Goal: Task Accomplishment & Management: Manage account settings

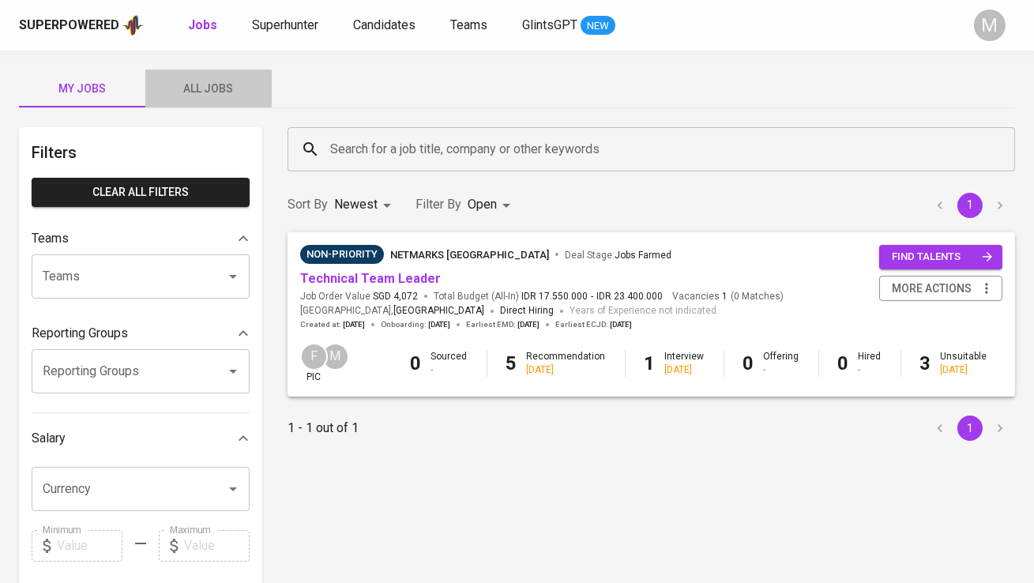
click at [211, 91] on span "All Jobs" at bounding box center [208, 89] width 107 height 20
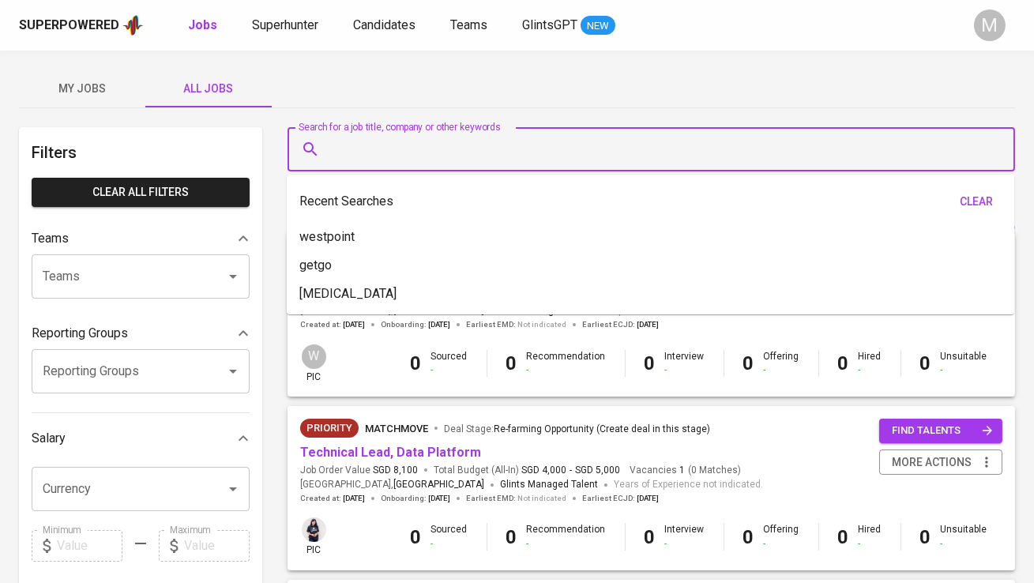
click at [377, 154] on input "Search for a job title, company or other keywords" at bounding box center [655, 149] width 658 height 30
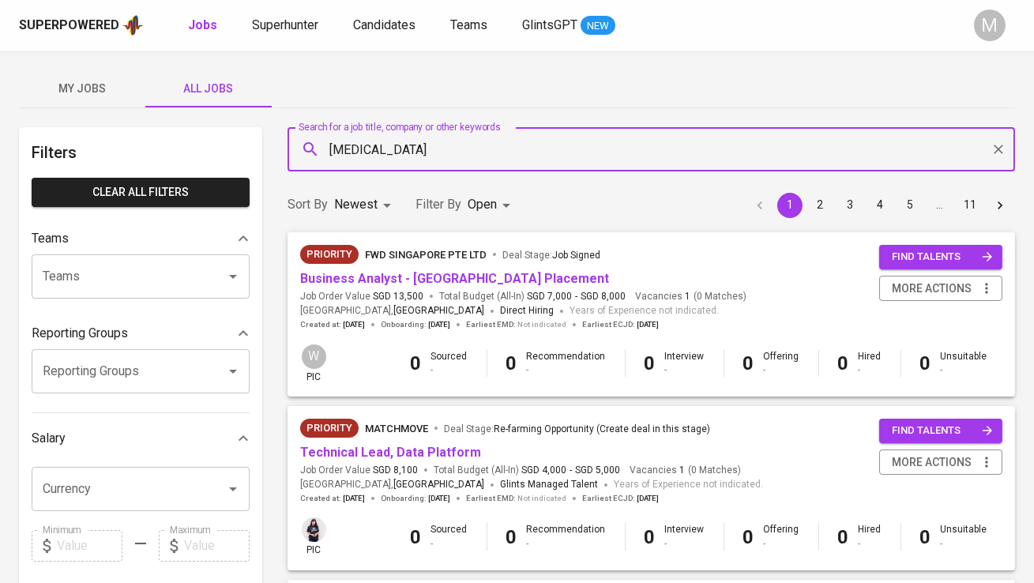
type input "meridia"
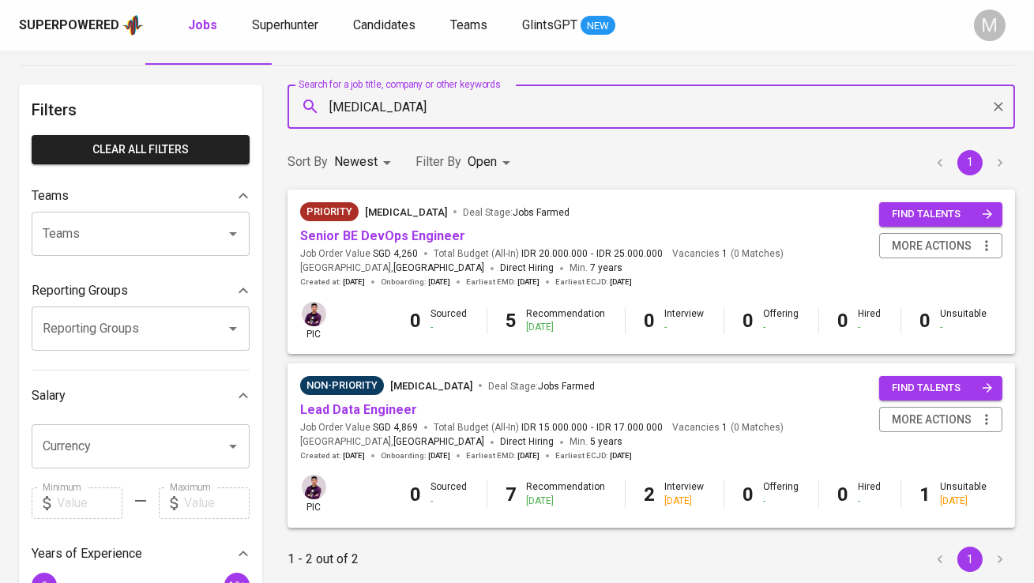
scroll to position [87, 0]
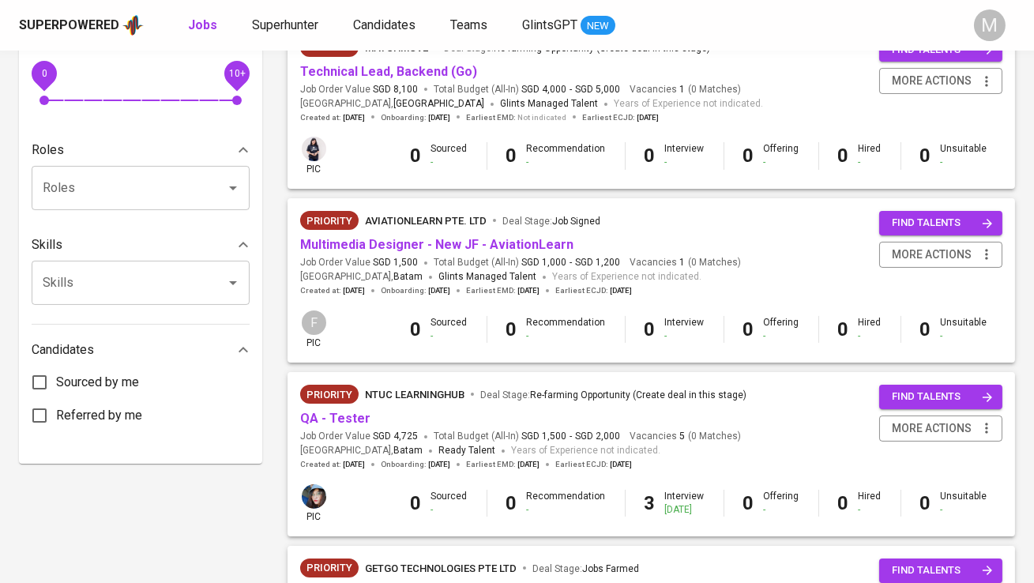
scroll to position [561, 0]
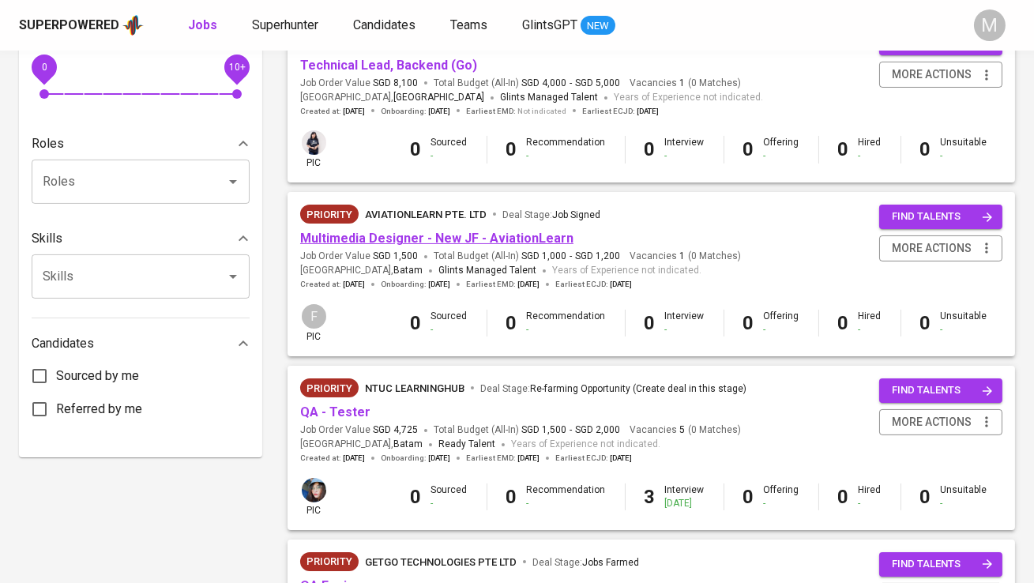
click at [482, 239] on link "Multimedia Designer - New JF - AviationLearn" at bounding box center [436, 238] width 273 height 15
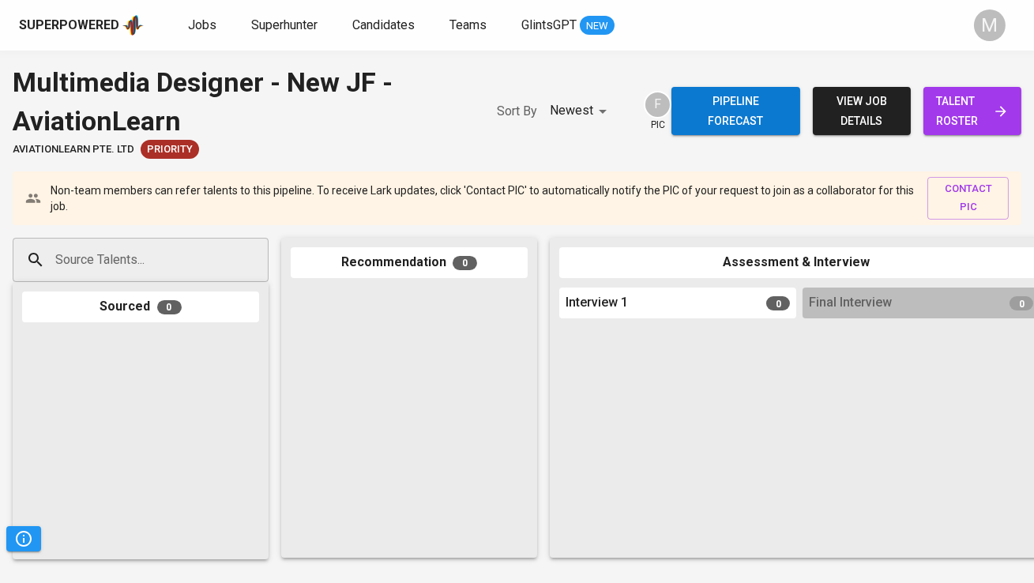
click at [964, 108] on span "talent roster" at bounding box center [972, 111] width 73 height 39
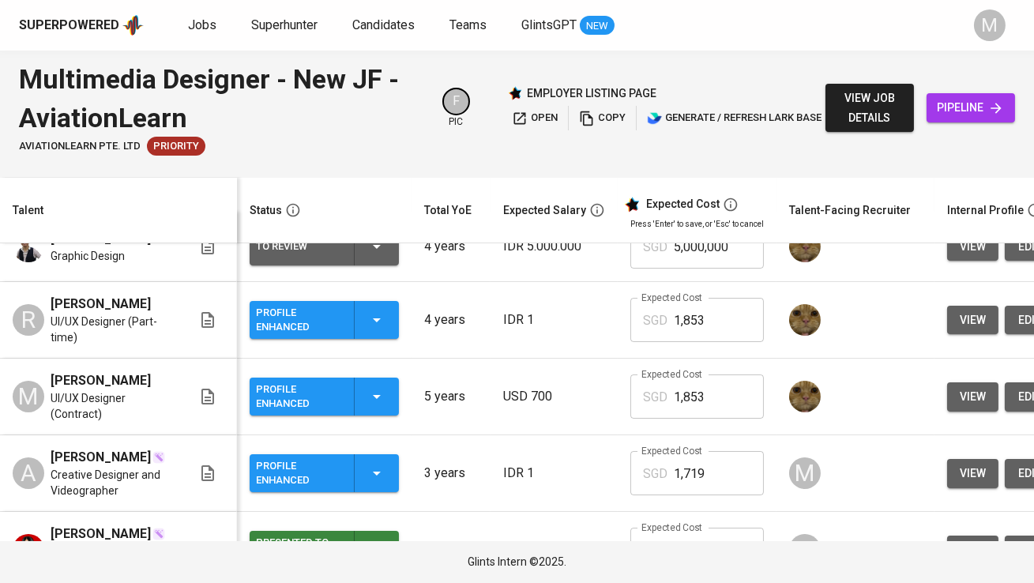
scroll to position [79, 0]
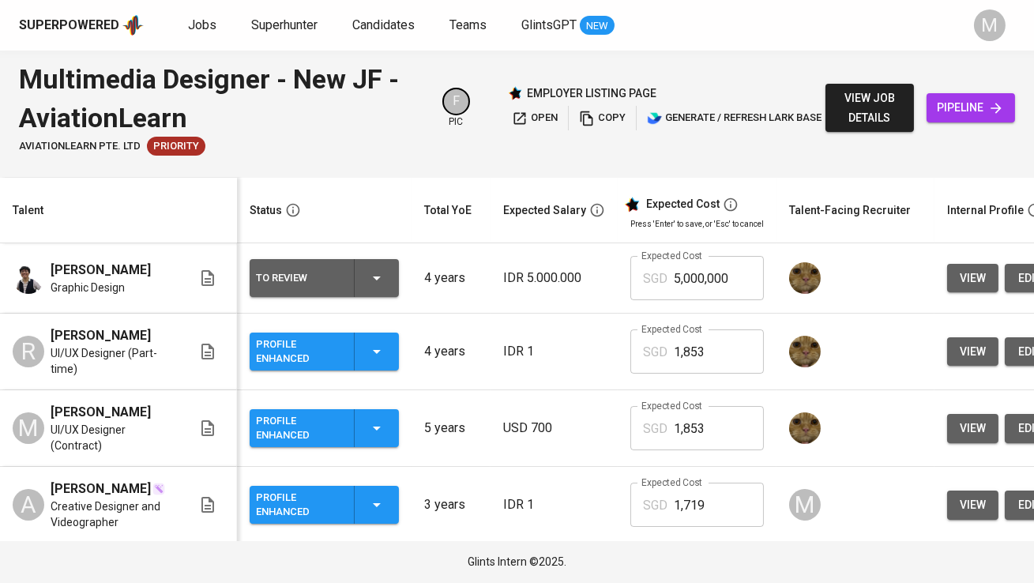
scroll to position [79, 0]
